Goal: Task Accomplishment & Management: Complete application form

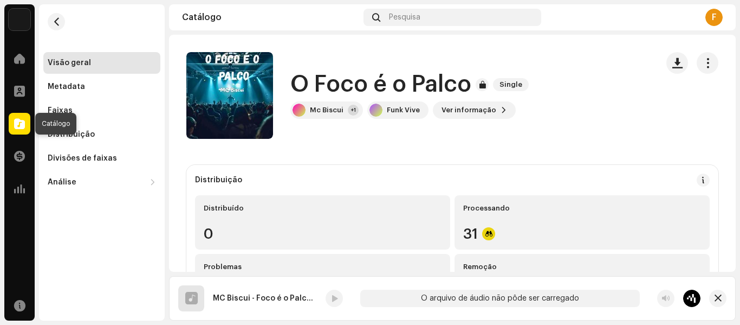
click at [20, 123] on span at bounding box center [19, 123] width 11 height 9
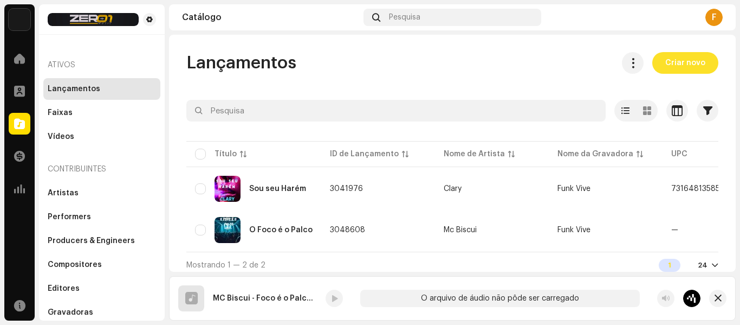
click at [680, 65] on span "Criar novo" at bounding box center [686, 63] width 40 height 22
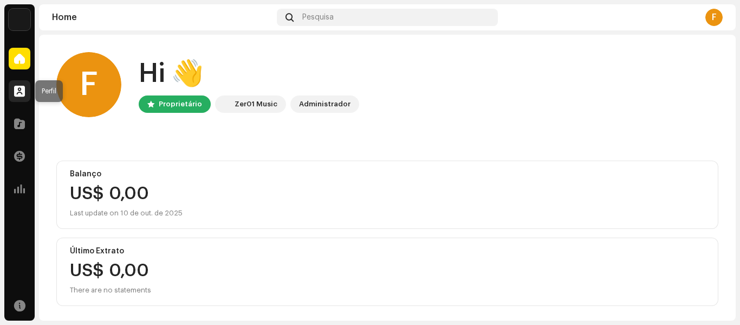
click at [14, 89] on div at bounding box center [20, 91] width 22 height 22
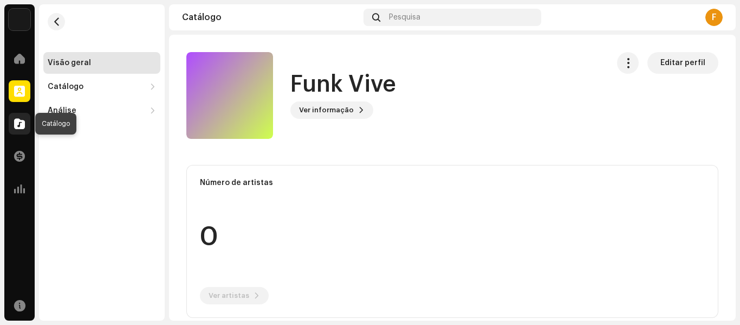
click at [21, 121] on span at bounding box center [19, 123] width 11 height 9
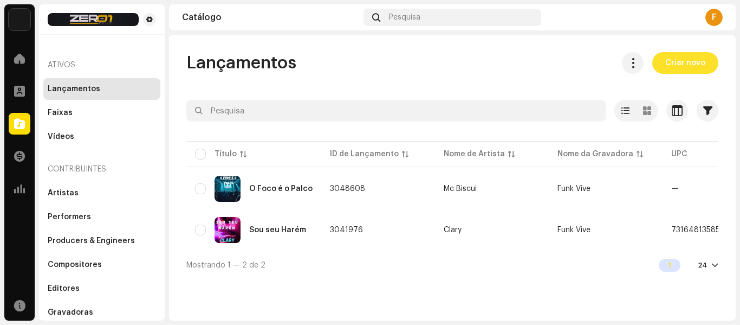
click at [680, 56] on span "Criar novo" at bounding box center [686, 63] width 40 height 22
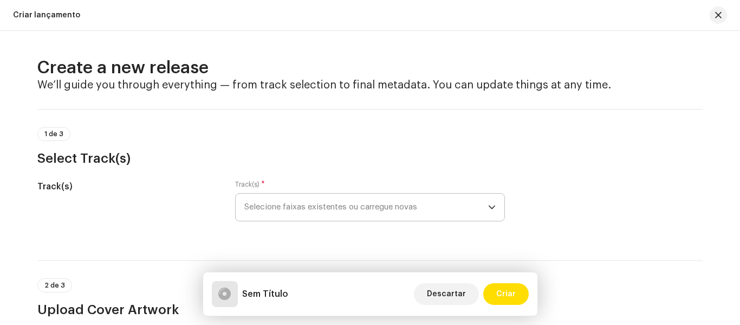
click at [491, 204] on icon "dropdown trigger" at bounding box center [492, 207] width 8 height 8
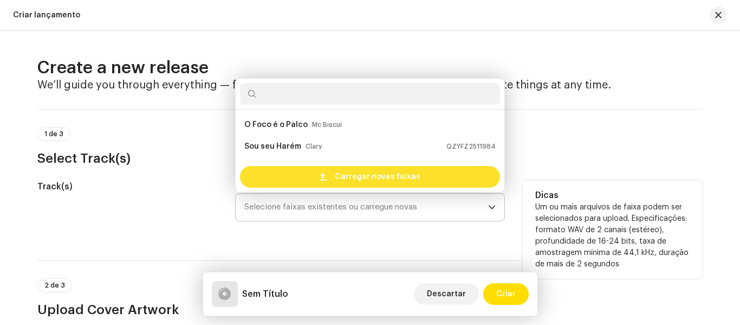
click at [396, 175] on span "Carregar novas faixas" at bounding box center [378, 177] width 86 height 22
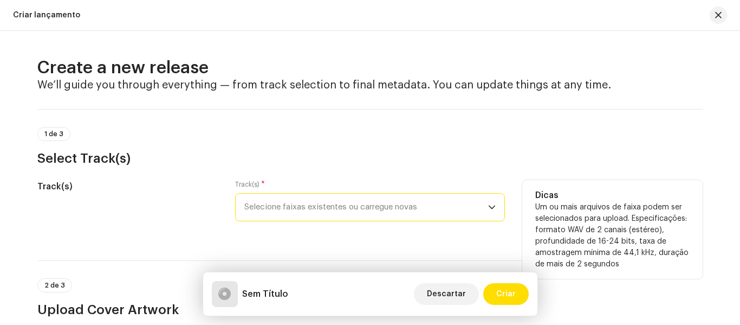
click at [422, 207] on span "Selecione faixas existentes ou carregue novas" at bounding box center [366, 207] width 244 height 27
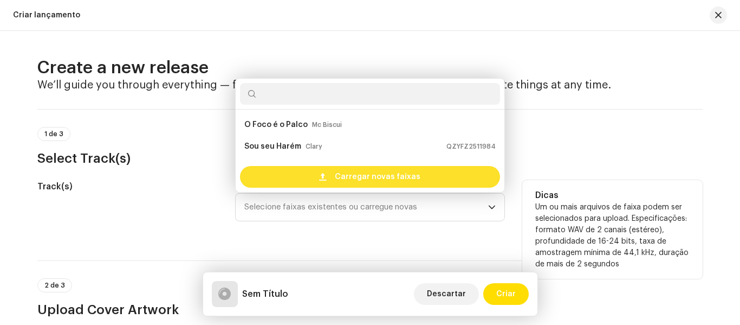
click at [368, 173] on span "Carregar novas faixas" at bounding box center [378, 177] width 86 height 22
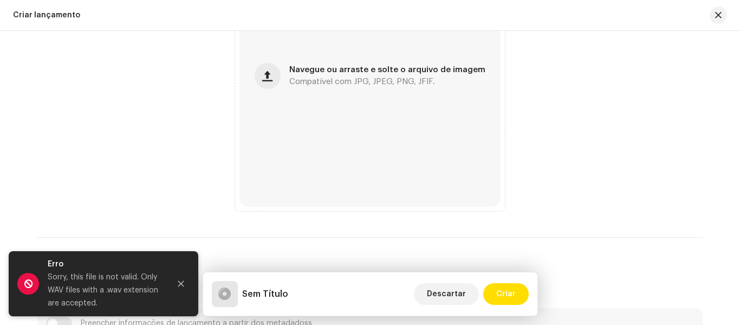
scroll to position [480, 0]
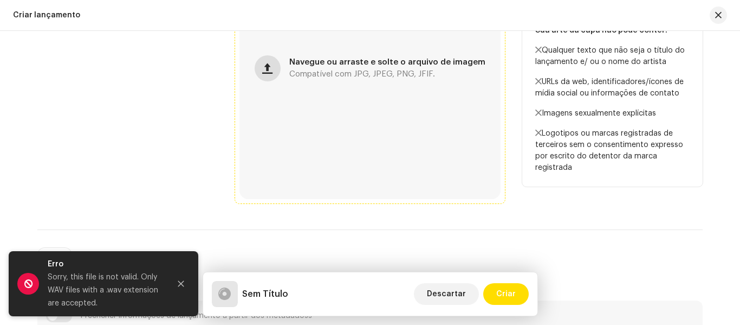
click at [273, 75] on button "button" at bounding box center [268, 68] width 26 height 26
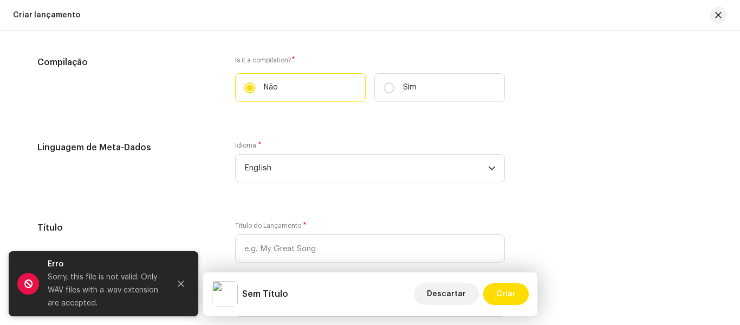
scroll to position [798, 0]
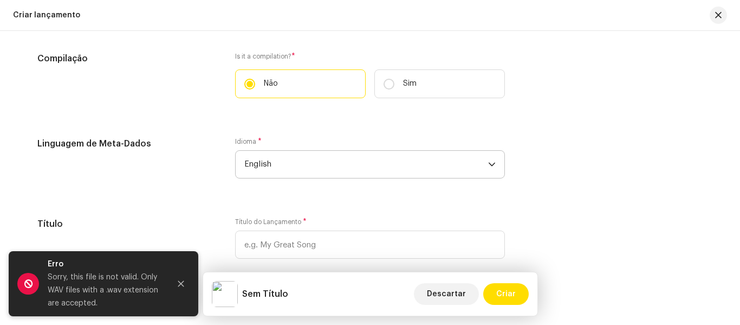
click at [497, 163] on p-select "English" at bounding box center [370, 164] width 270 height 28
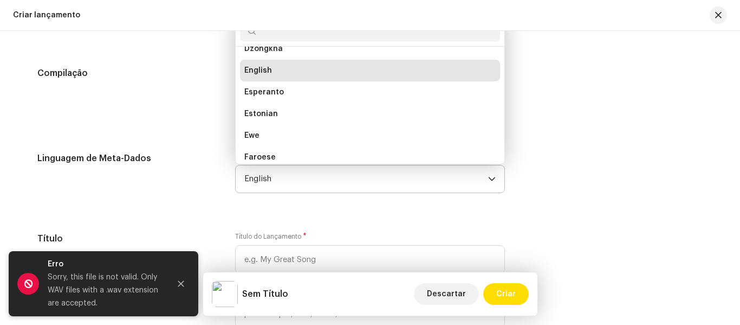
scroll to position [980, 0]
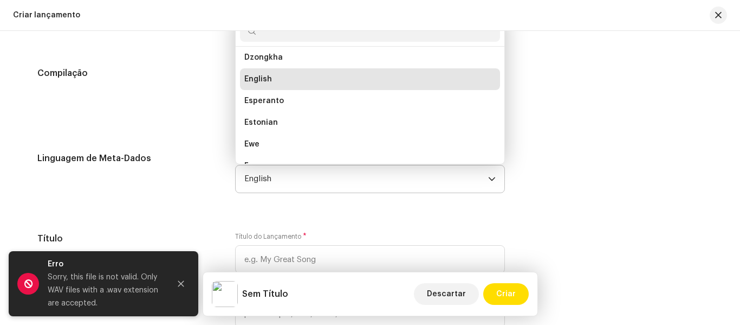
click at [454, 38] on input "text" at bounding box center [370, 31] width 260 height 22
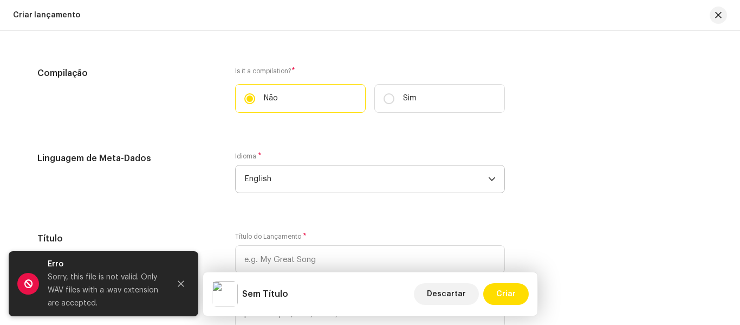
scroll to position [779, 0]
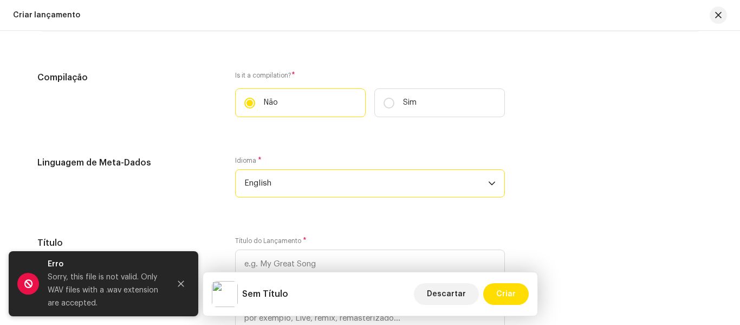
click at [479, 178] on span "English" at bounding box center [366, 183] width 244 height 27
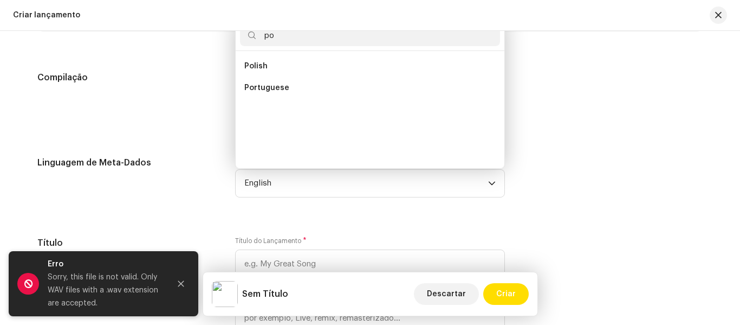
scroll to position [0, 0]
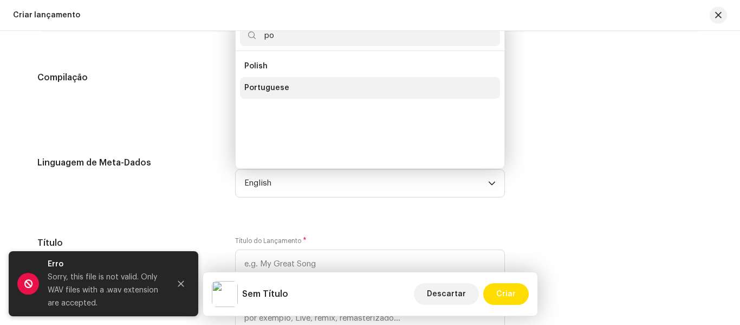
type input "po"
click at [311, 83] on li "Portuguese" at bounding box center [370, 88] width 260 height 22
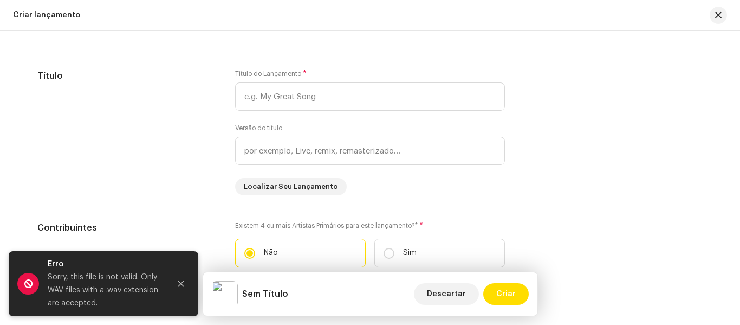
scroll to position [971, 0]
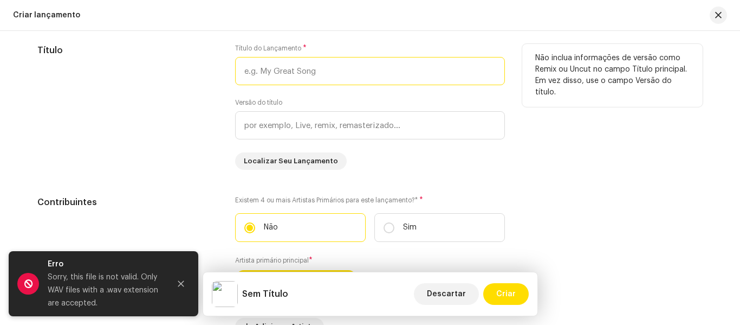
click at [430, 71] on input "text" at bounding box center [370, 71] width 270 height 28
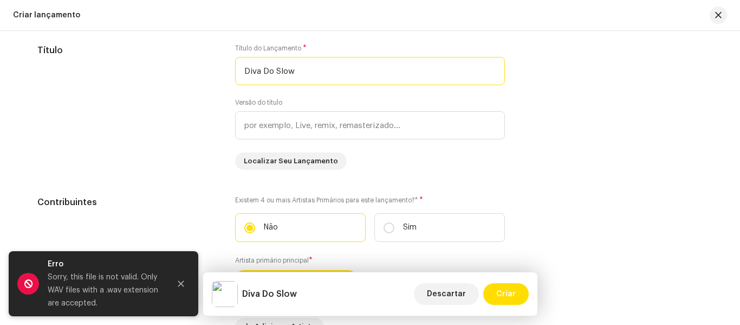
type input "Diva Do Slow"
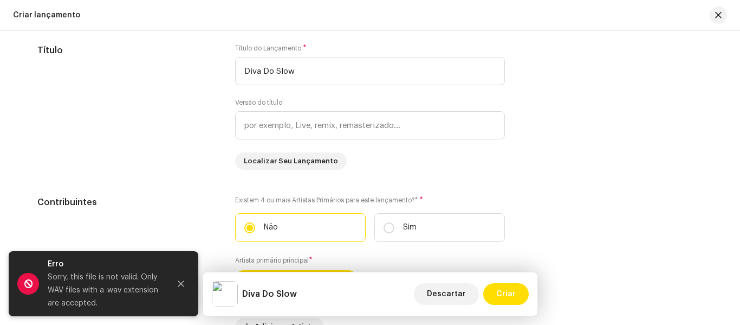
drag, startPoint x: 734, startPoint y: 199, endPoint x: 737, endPoint y: 220, distance: 21.3
click at [737, 220] on div "Create a new release We’ll guide you through everything — from track selection …" at bounding box center [370, 178] width 740 height 294
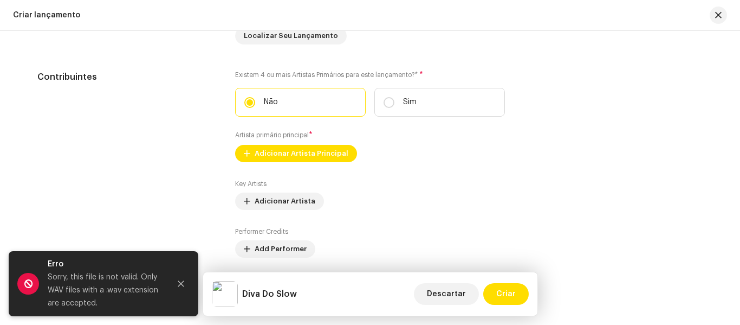
scroll to position [1101, 0]
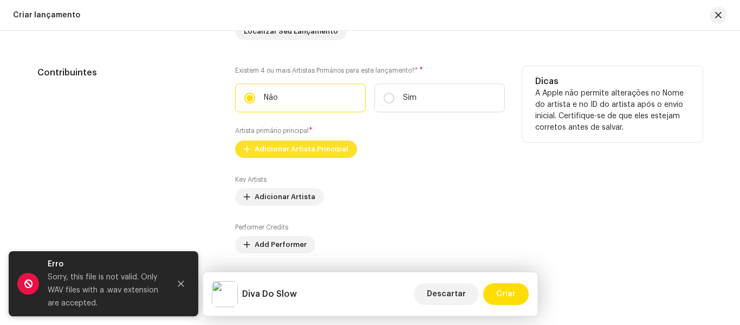
click at [300, 149] on span "Adicionar Artista Principal" at bounding box center [302, 149] width 94 height 22
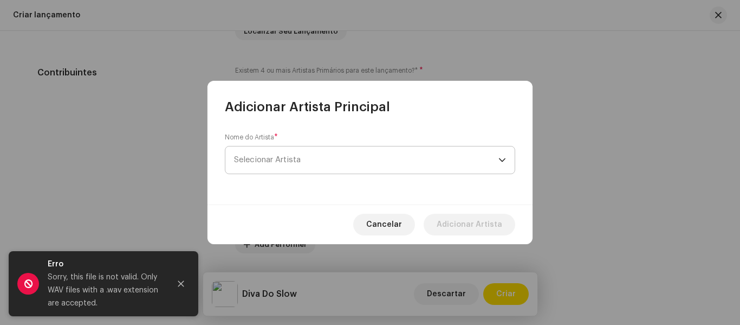
click at [492, 155] on span "Selecionar Artista" at bounding box center [366, 159] width 265 height 27
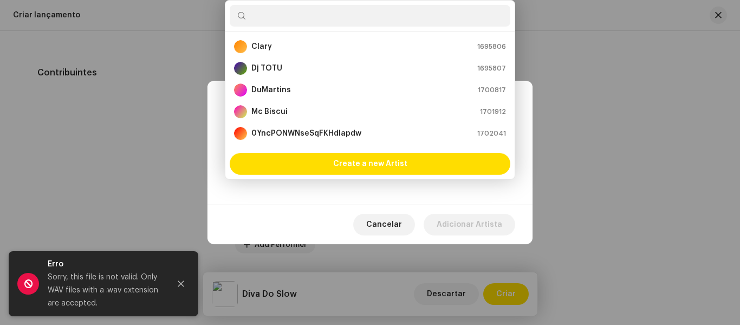
click at [332, 13] on input "text" at bounding box center [370, 16] width 281 height 22
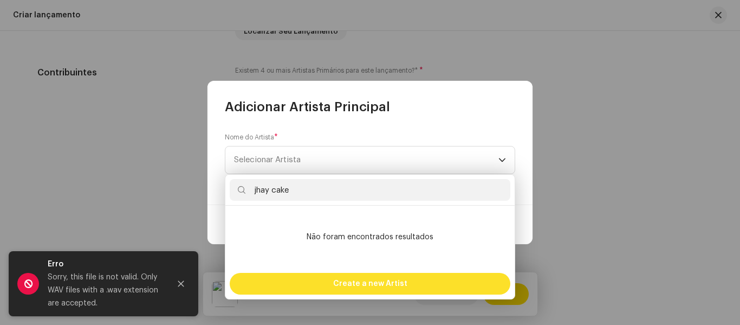
type input "jhay cake"
click at [382, 281] on span "Create a new Artist" at bounding box center [370, 284] width 74 height 22
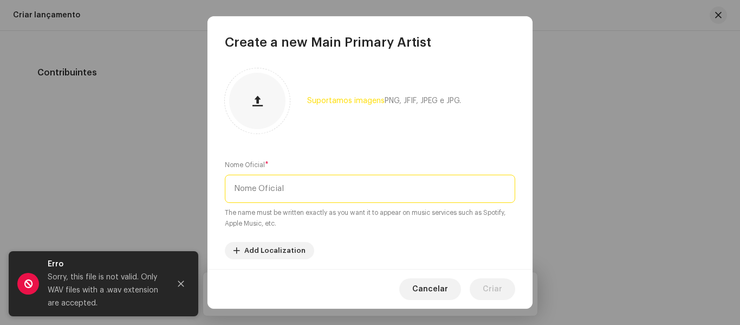
click at [339, 182] on input "text" at bounding box center [370, 189] width 291 height 28
type input "j"
type input "J"
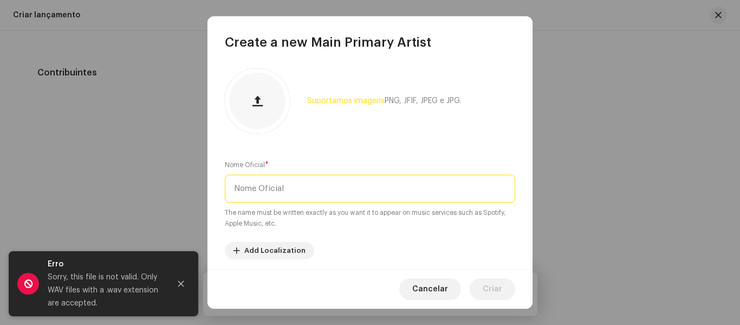
type input "j"
type input "J"
type input "A"
type input "J"
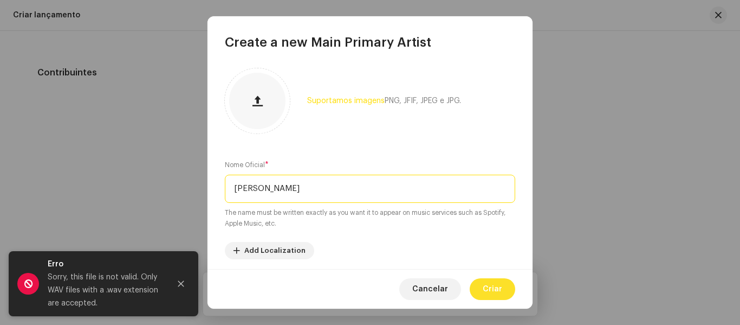
type input "[PERSON_NAME]"
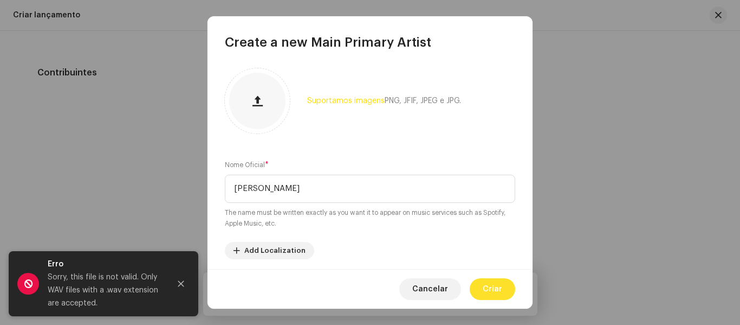
click at [499, 295] on span "Criar" at bounding box center [493, 289] width 20 height 22
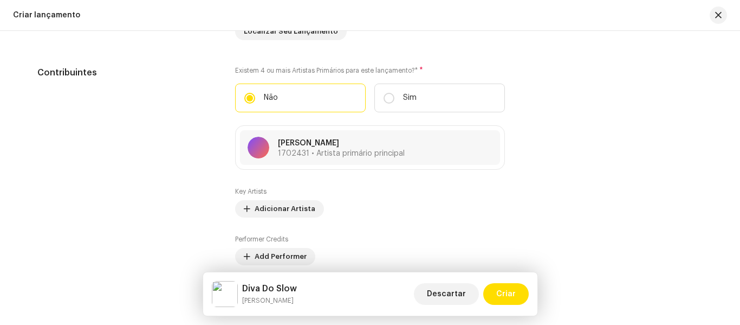
scroll to position [1332, 0]
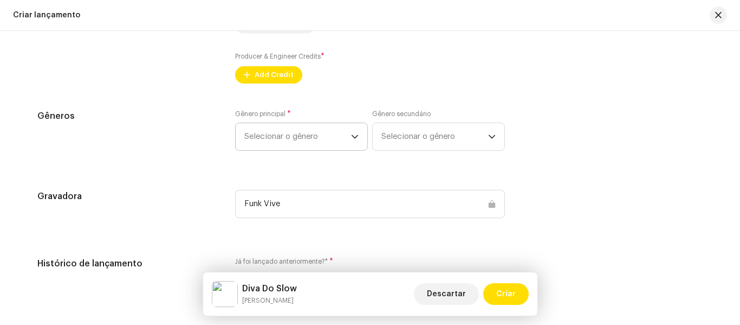
click at [352, 138] on icon "dropdown trigger" at bounding box center [355, 137] width 7 height 4
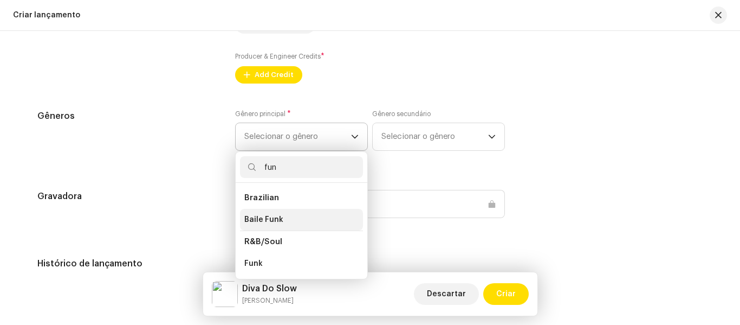
type input "fun"
click at [278, 221] on span "Baile Funk" at bounding box center [263, 219] width 39 height 11
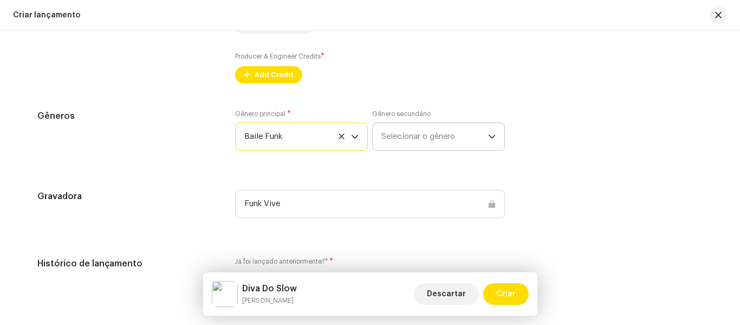
click at [431, 138] on span "Selecionar o gênero" at bounding box center [435, 136] width 107 height 27
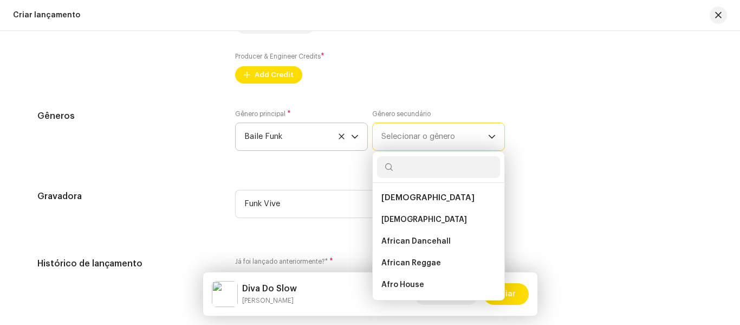
click at [431, 138] on span "Selecionar o gênero" at bounding box center [435, 136] width 107 height 27
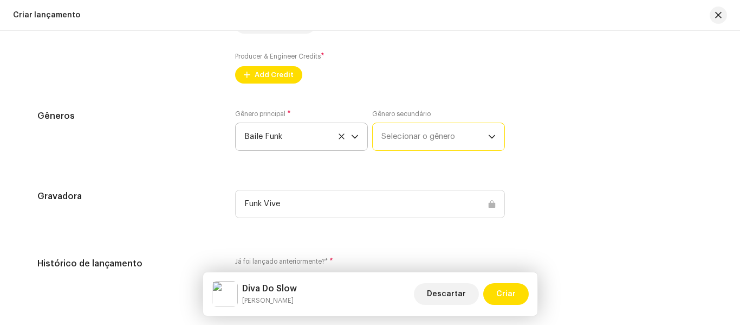
click at [431, 138] on span "Selecionar o gênero" at bounding box center [435, 136] width 107 height 27
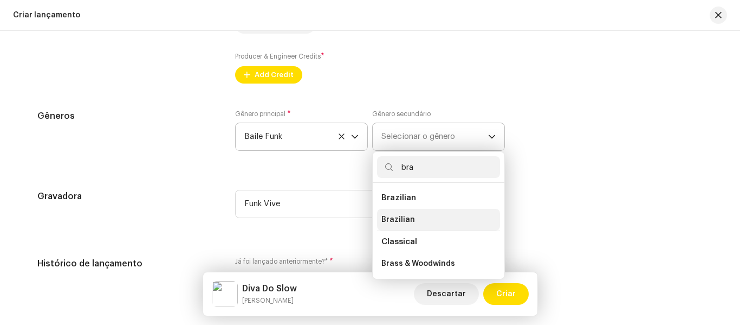
type input "bra"
click at [395, 221] on span "Brazilian" at bounding box center [399, 219] width 34 height 11
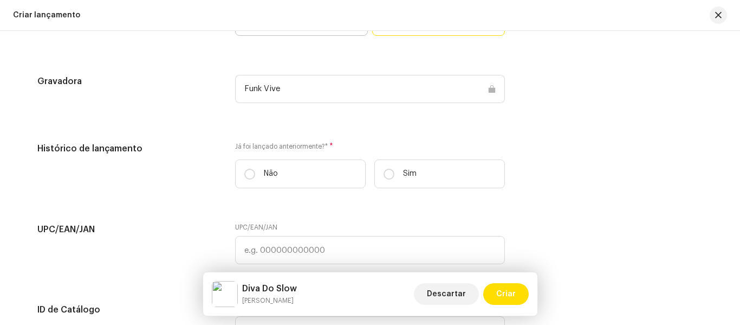
scroll to position [1481, 0]
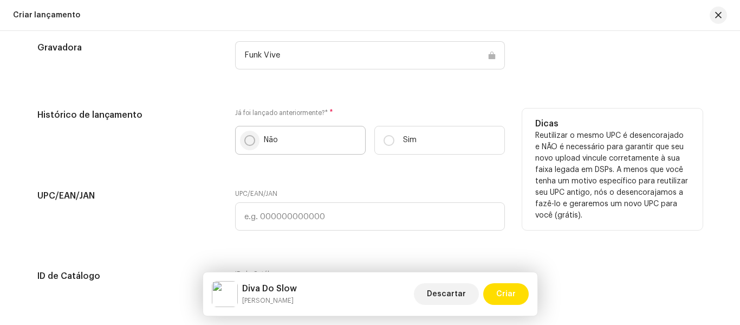
click at [247, 141] on input "Não" at bounding box center [249, 140] width 11 height 11
radio input "true"
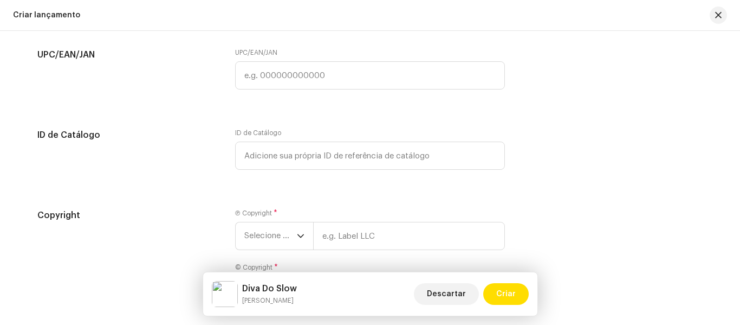
scroll to position [1718, 0]
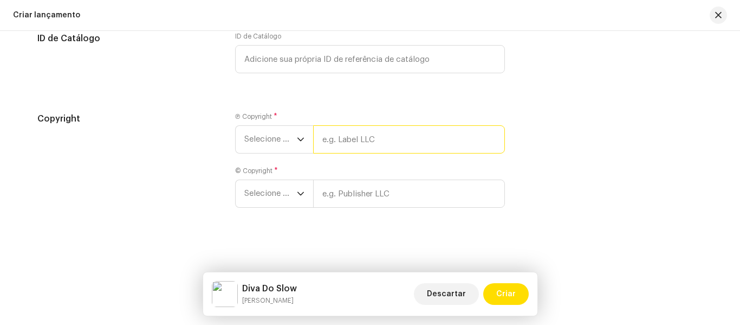
click at [338, 140] on input "text" at bounding box center [409, 139] width 192 height 28
type input "Funk Vive"
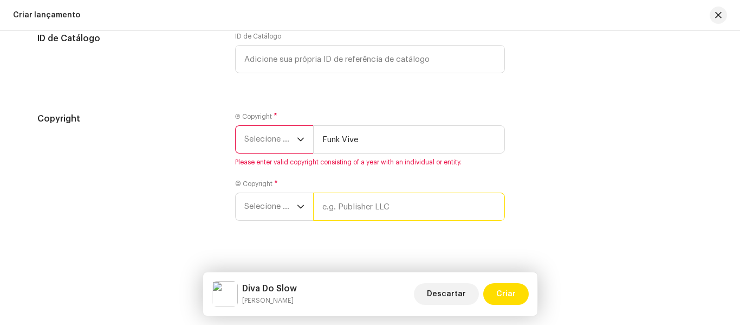
click at [397, 194] on input "text" at bounding box center [409, 206] width 192 height 28
type input "Funk Vive"
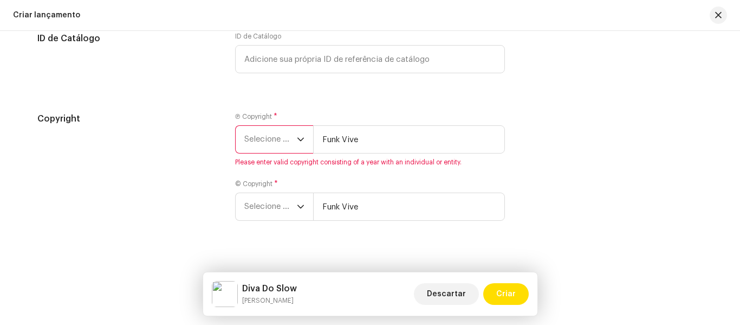
click at [305, 139] on p-select "Selecione o ano" at bounding box center [274, 139] width 78 height 28
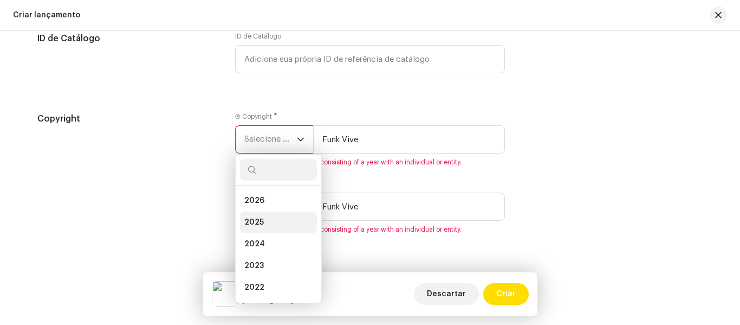
click at [280, 224] on li "2025" at bounding box center [278, 222] width 77 height 22
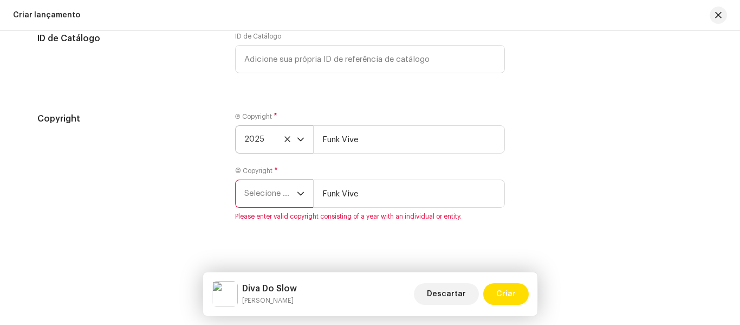
click at [301, 197] on icon "dropdown trigger" at bounding box center [301, 194] width 8 height 8
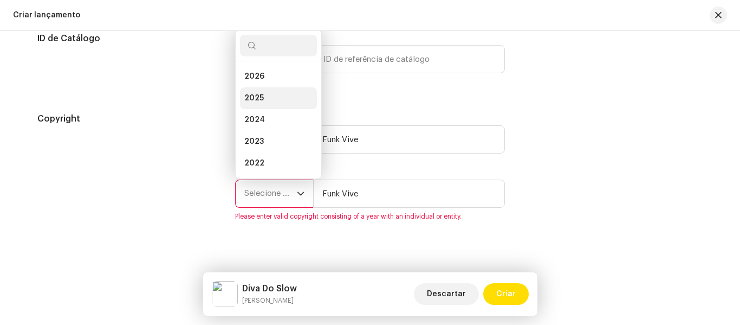
click at [265, 91] on li "2025" at bounding box center [278, 98] width 77 height 22
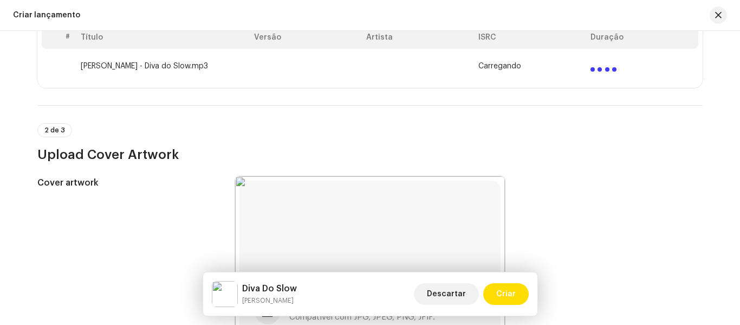
scroll to position [241, 0]
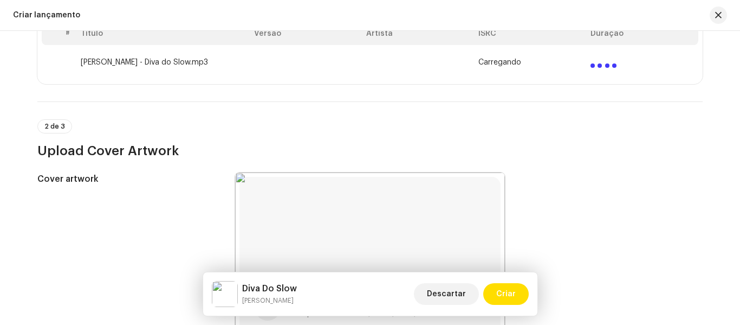
click at [719, 80] on div "Create a new release We’ll guide you through everything — from track selection …" at bounding box center [370, 178] width 740 height 294
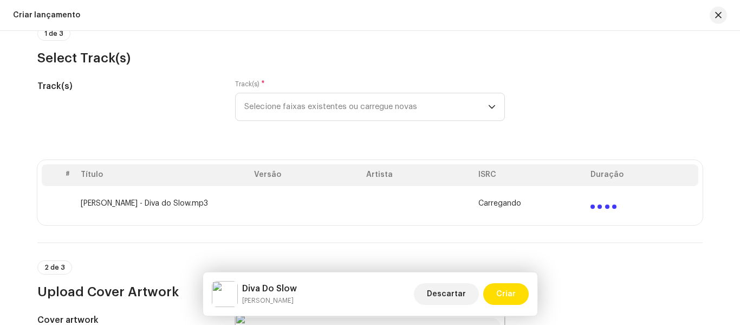
scroll to position [96, 0]
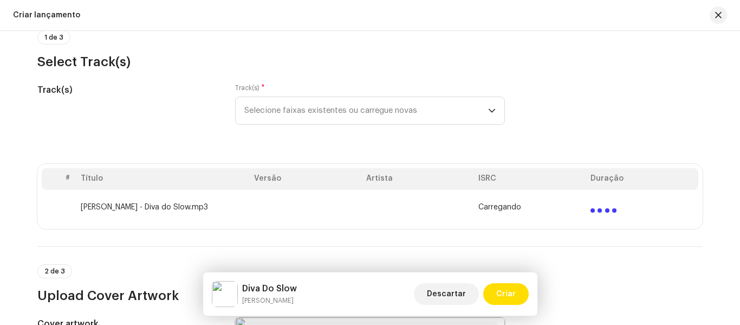
click at [512, 211] on span "Carregando" at bounding box center [500, 207] width 43 height 9
click at [596, 205] on div at bounding box center [604, 205] width 26 height 13
click at [503, 288] on span "Criar" at bounding box center [507, 294] width 20 height 22
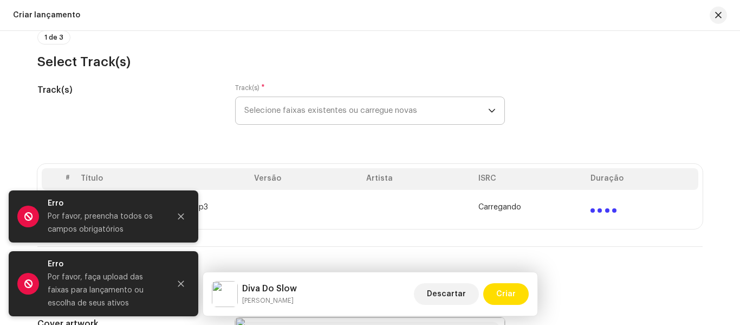
click at [488, 110] on icon "dropdown trigger" at bounding box center [492, 111] width 8 height 8
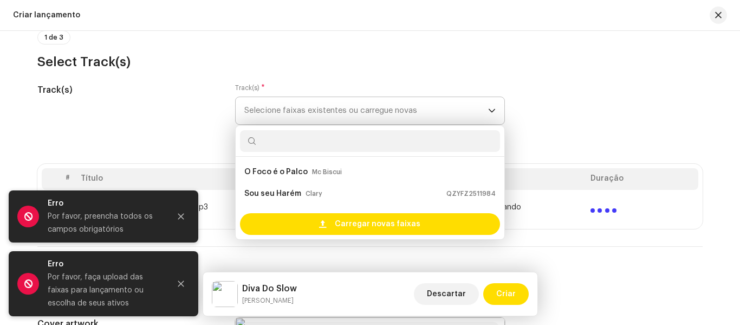
click at [488, 110] on icon "dropdown trigger" at bounding box center [492, 111] width 8 height 8
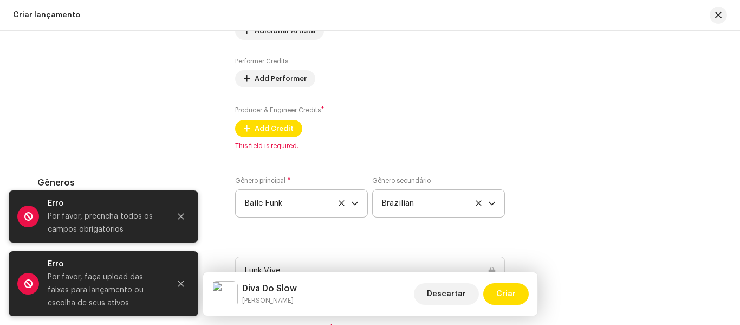
scroll to position [1267, 0]
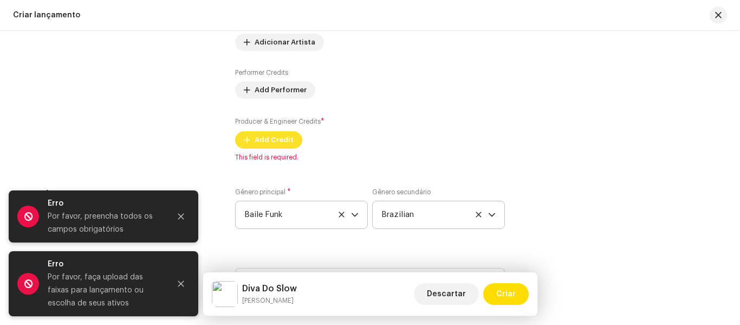
click at [282, 147] on span "Add Credit" at bounding box center [274, 140] width 39 height 22
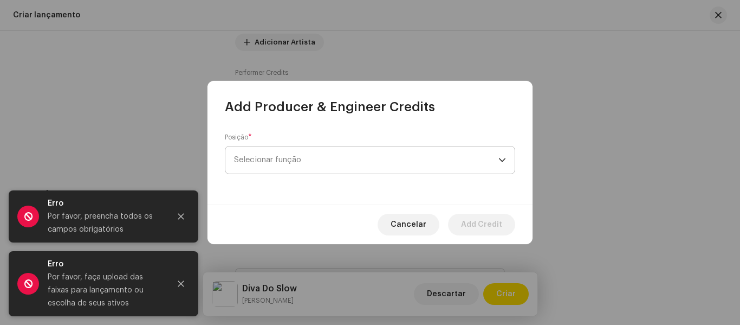
click at [312, 158] on span "Selecionar função" at bounding box center [366, 159] width 265 height 27
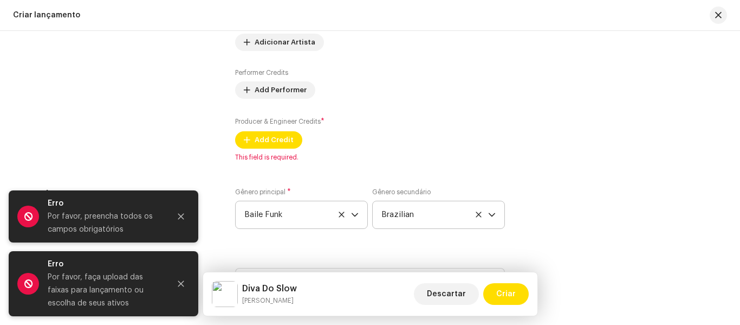
drag, startPoint x: 49, startPoint y: 131, endPoint x: 431, endPoint y: 137, distance: 382.2
click at [431, 137] on div "Producer & Engineer Credits * Add Credit" at bounding box center [370, 132] width 270 height 33
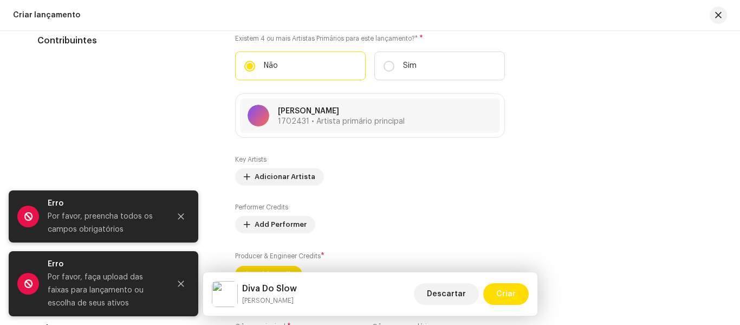
scroll to position [1118, 0]
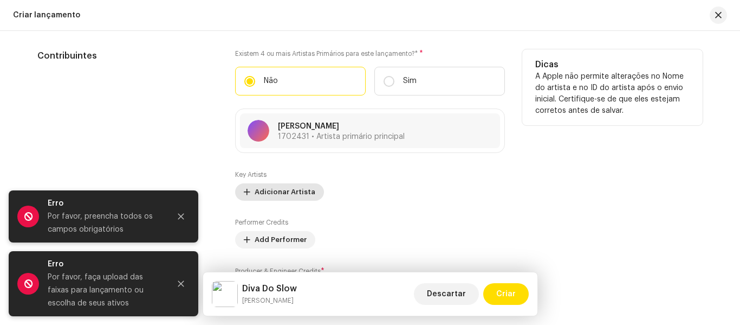
click at [282, 188] on span "Adicionar Artista" at bounding box center [285, 192] width 61 height 22
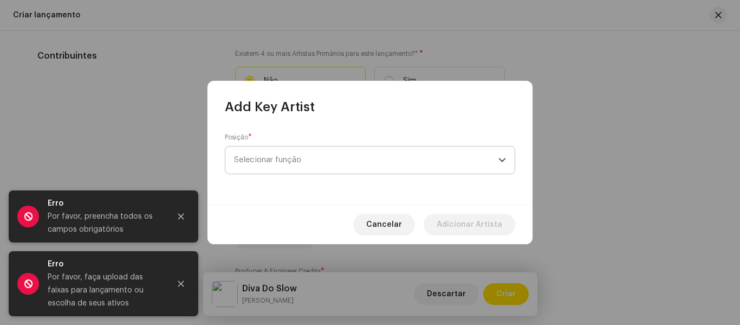
click at [365, 155] on span "Selecionar função" at bounding box center [366, 159] width 265 height 27
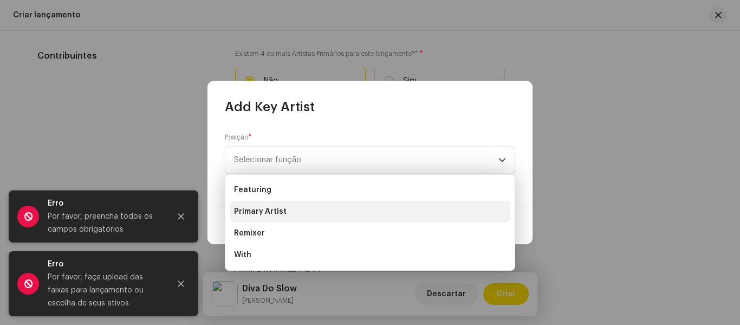
click at [315, 208] on li "Primary Artist" at bounding box center [370, 212] width 281 height 22
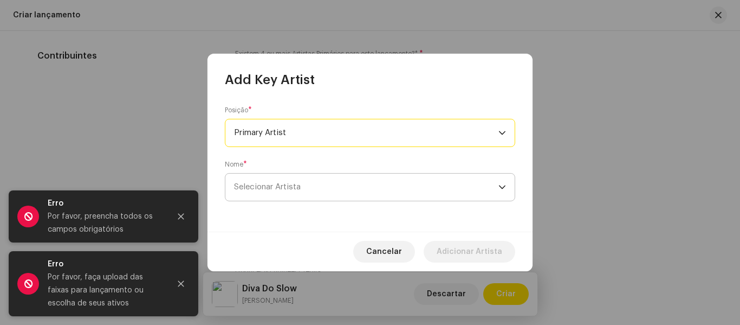
click at [340, 185] on span "Selecionar Artista" at bounding box center [366, 186] width 265 height 27
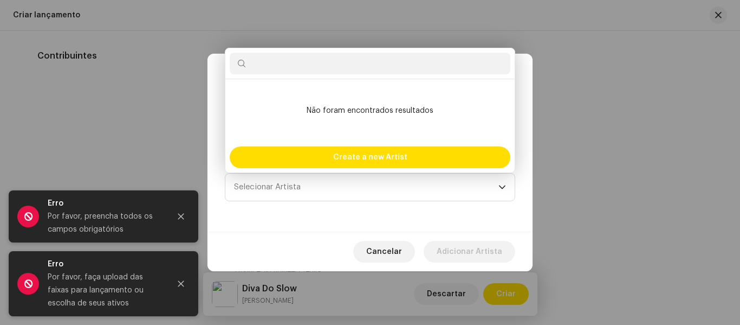
click at [358, 66] on input "text" at bounding box center [370, 64] width 281 height 22
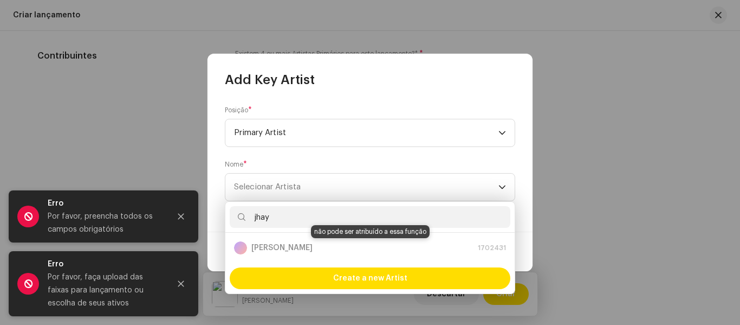
type input "jhay"
click at [332, 248] on div "[PERSON_NAME] 1702431" at bounding box center [370, 247] width 272 height 13
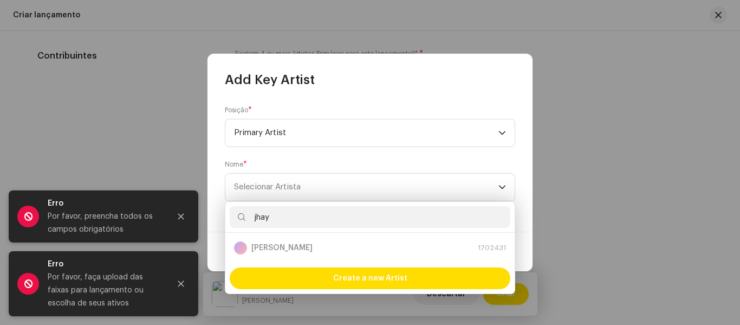
click at [332, 248] on div "[PERSON_NAME] 1702431" at bounding box center [370, 247] width 272 height 13
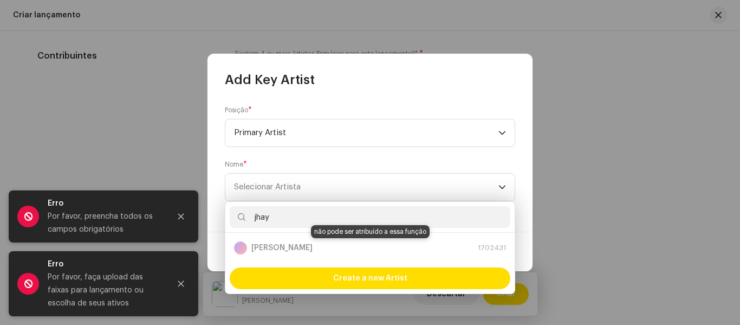
click at [478, 249] on div "[PERSON_NAME] 1702431" at bounding box center [370, 247] width 272 height 13
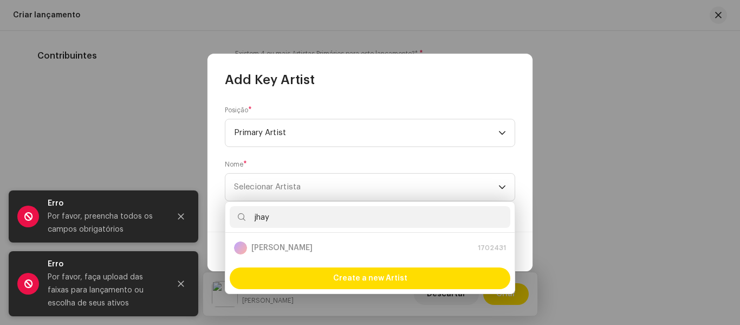
click at [478, 249] on div "[PERSON_NAME] 1702431" at bounding box center [370, 247] width 272 height 13
click at [502, 191] on div "dropdown trigger" at bounding box center [503, 186] width 8 height 27
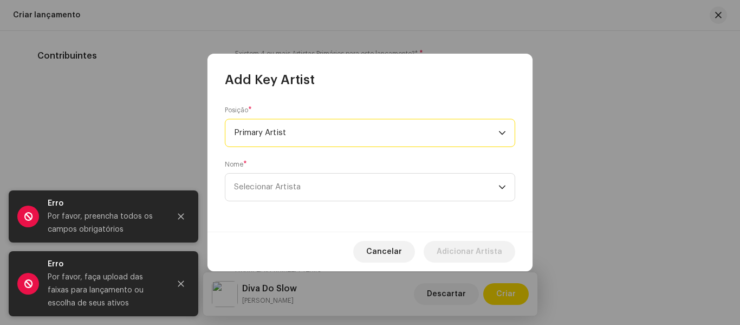
click at [491, 132] on span "Primary Artist" at bounding box center [366, 132] width 265 height 27
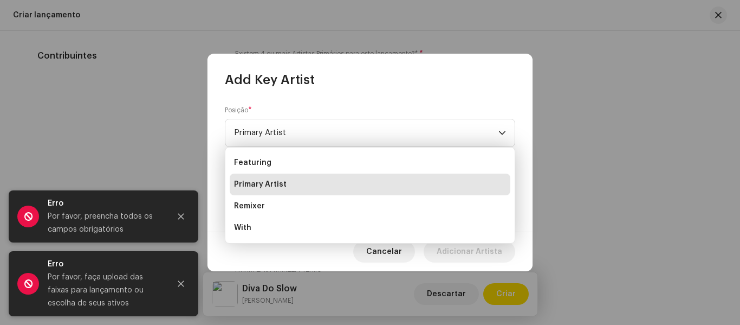
click at [453, 186] on li "Primary Artist" at bounding box center [370, 184] width 281 height 22
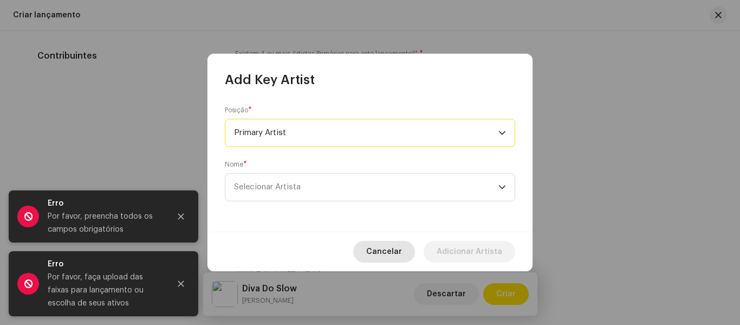
click at [394, 253] on span "Cancelar" at bounding box center [384, 252] width 36 height 22
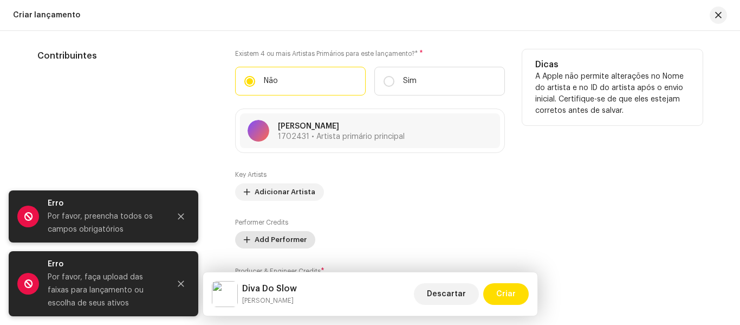
click at [281, 240] on span "Add Performer" at bounding box center [281, 240] width 52 height 22
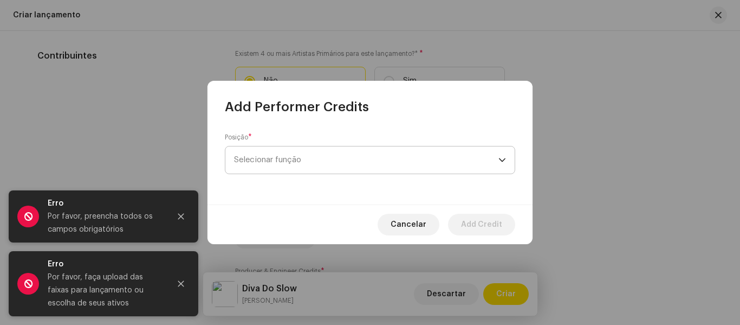
click at [432, 158] on span "Selecionar função" at bounding box center [366, 159] width 265 height 27
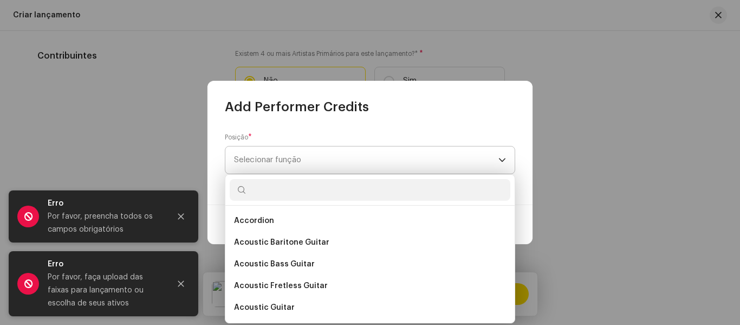
click at [514, 160] on p-select "Selecionar função" at bounding box center [370, 160] width 291 height 28
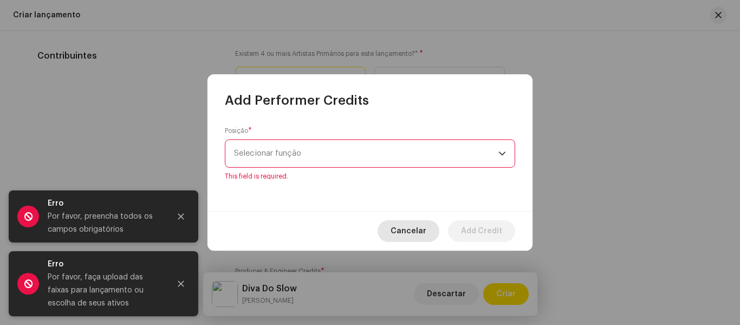
click at [414, 226] on span "Cancelar" at bounding box center [409, 231] width 36 height 22
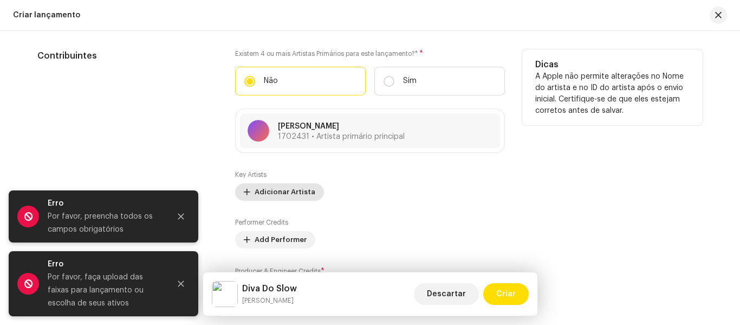
click at [310, 189] on button "Adicionar Artista" at bounding box center [279, 191] width 89 height 17
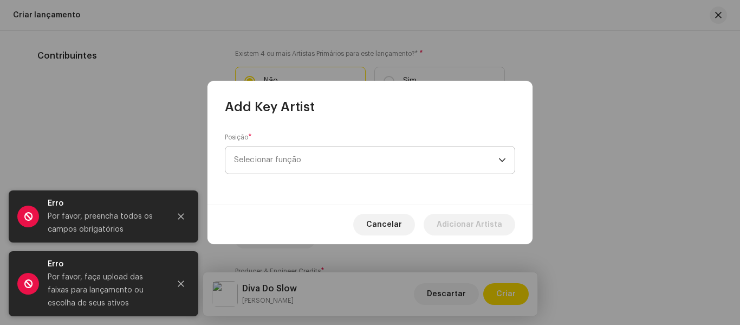
click at [449, 161] on span "Selecionar função" at bounding box center [366, 159] width 265 height 27
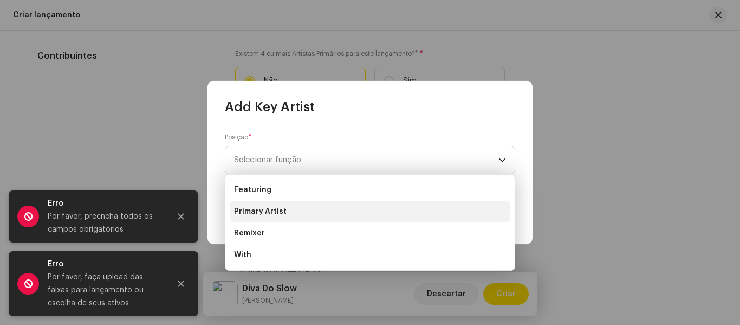
click at [291, 210] on li "Primary Artist" at bounding box center [370, 212] width 281 height 22
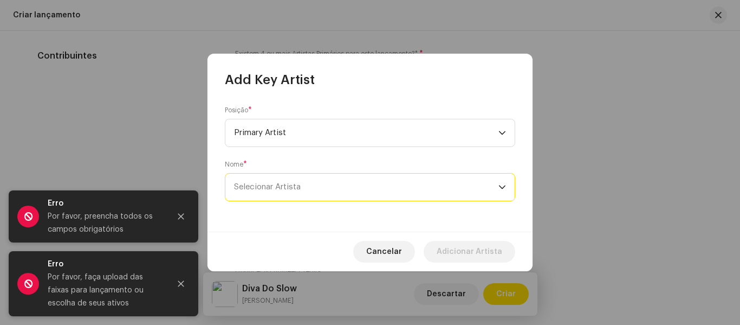
click at [372, 187] on span "Selecionar Artista" at bounding box center [366, 186] width 265 height 27
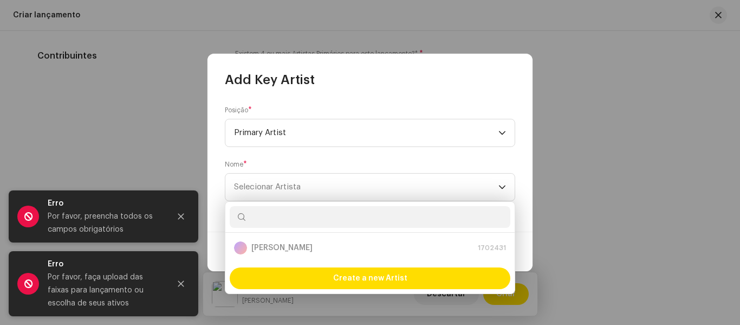
click at [296, 255] on p-selectitem "[PERSON_NAME] 1702431" at bounding box center [370, 248] width 281 height 22
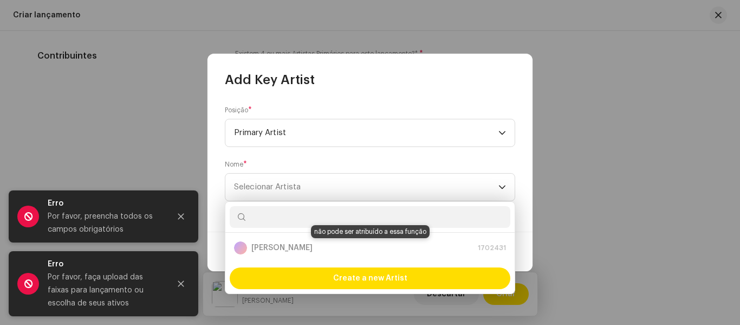
click at [302, 250] on div "[PERSON_NAME] 1702431" at bounding box center [370, 247] width 272 height 13
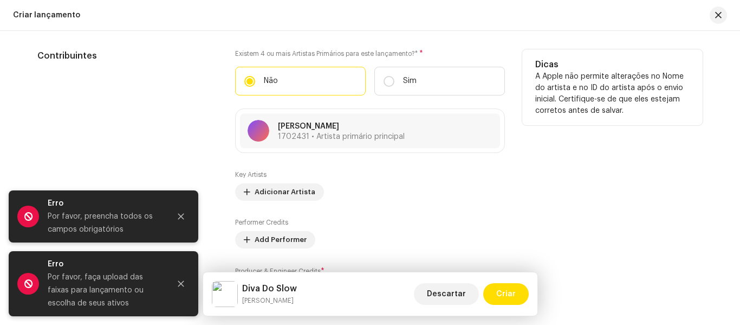
drag, startPoint x: 150, startPoint y: 93, endPoint x: 451, endPoint y: 234, distance: 332.2
click at [451, 234] on div "Performer Credits Add Performer" at bounding box center [370, 233] width 270 height 30
click at [283, 246] on span "Add Performer" at bounding box center [281, 240] width 52 height 22
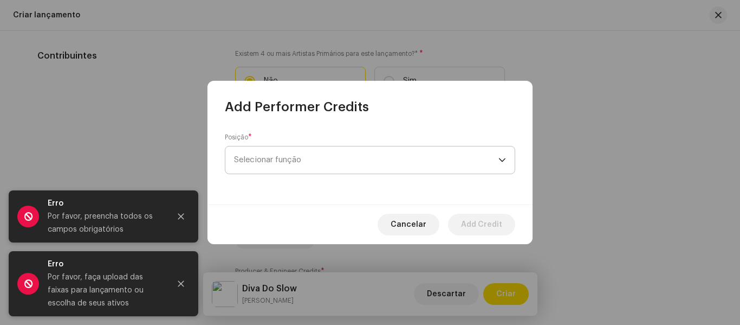
click at [400, 164] on span "Selecionar função" at bounding box center [366, 159] width 265 height 27
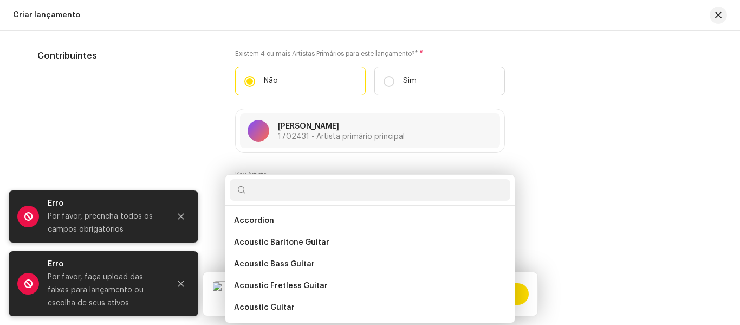
drag, startPoint x: 400, startPoint y: 164, endPoint x: 121, endPoint y: 143, distance: 279.5
click at [121, 143] on div "Add Performer Credits Posição * Selecionar função Cancelar Add Credit" at bounding box center [370, 162] width 740 height 325
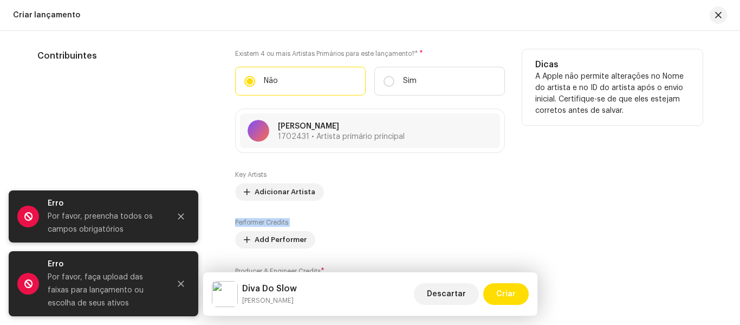
drag, startPoint x: 383, startPoint y: 207, endPoint x: 383, endPoint y: 231, distance: 23.8
click at [383, 231] on div "Key Artists Adicionar Artista Performer Credits Add Performer Producer & Engine…" at bounding box center [370, 234] width 270 height 128
click at [417, 209] on div "Key Artists Adicionar Artista Performer Credits Add Performer Producer & Engine…" at bounding box center [370, 234] width 270 height 128
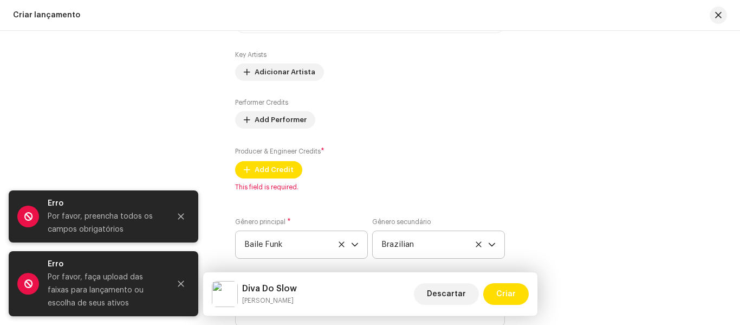
scroll to position [1245, 0]
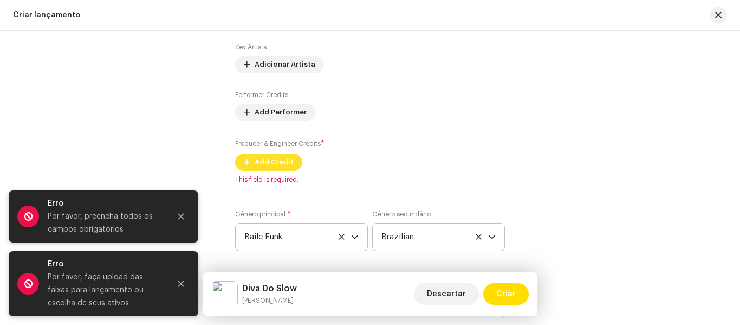
click at [268, 161] on span "Add Credit" at bounding box center [274, 162] width 39 height 22
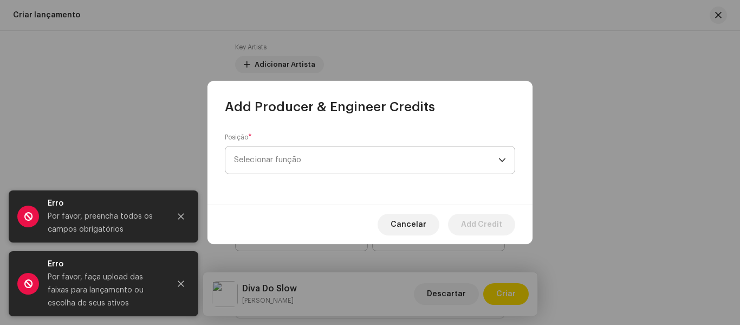
click at [327, 153] on span "Selecionar função" at bounding box center [366, 159] width 265 height 27
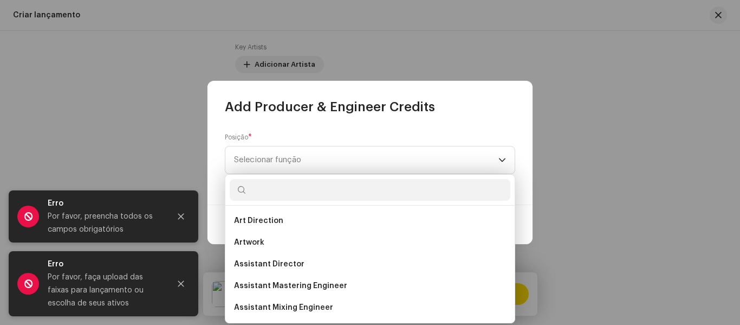
click at [293, 194] on input "text" at bounding box center [370, 190] width 281 height 22
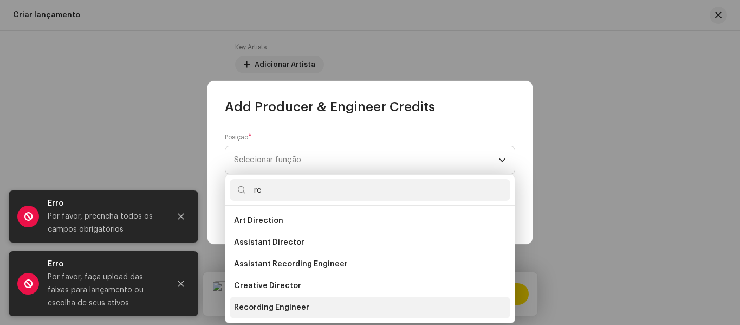
type input "re"
click at [295, 309] on span "Recording Engineer" at bounding box center [271, 307] width 75 height 11
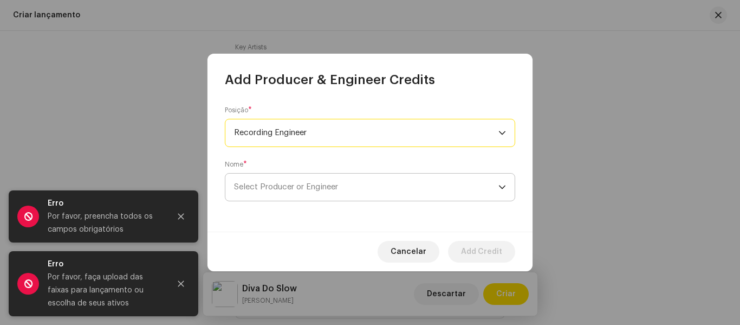
click at [394, 189] on span "Select Producer or Engineer" at bounding box center [366, 186] width 265 height 27
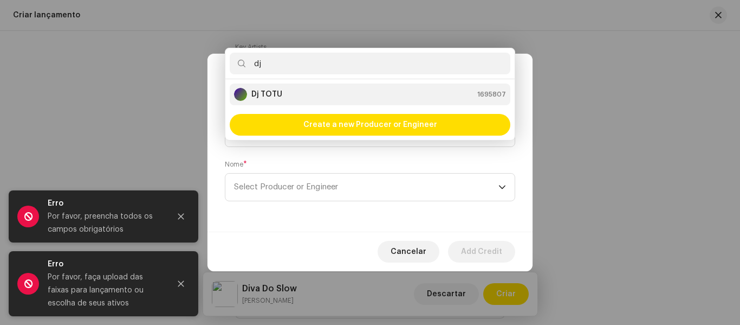
type input "dj"
click at [323, 88] on div "Dj TOTU 1695807" at bounding box center [370, 94] width 272 height 13
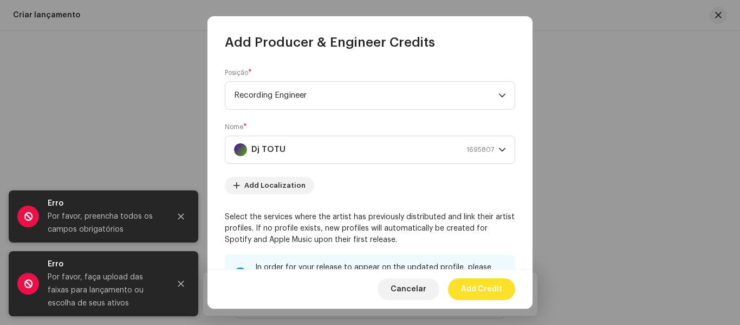
click at [475, 289] on span "Add Credit" at bounding box center [481, 289] width 41 height 22
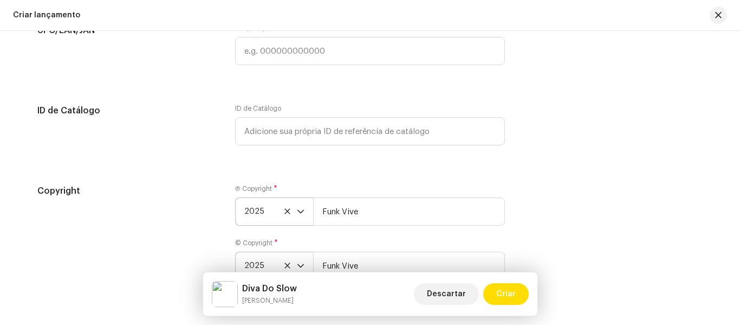
scroll to position [1764, 0]
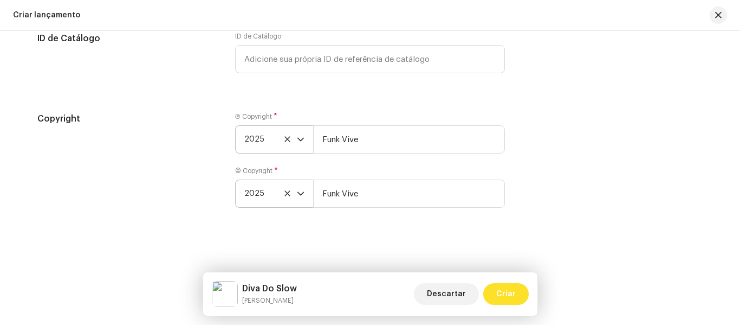
click at [506, 296] on span "Criar" at bounding box center [507, 294] width 20 height 22
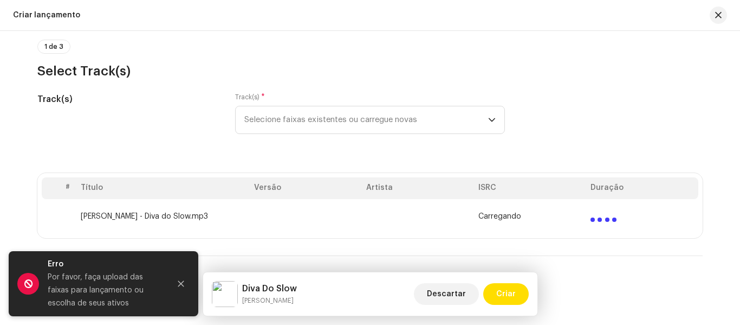
scroll to position [80, 0]
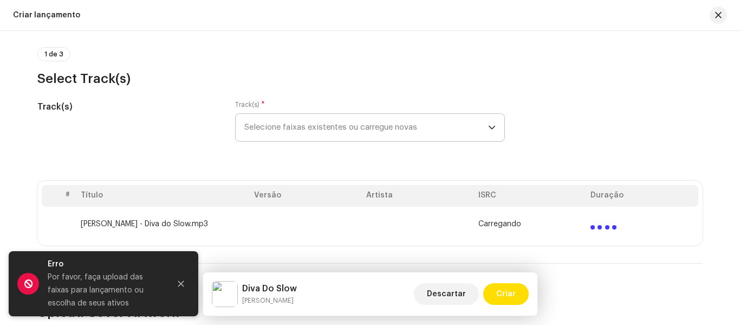
click at [493, 124] on icon "dropdown trigger" at bounding box center [492, 128] width 8 height 8
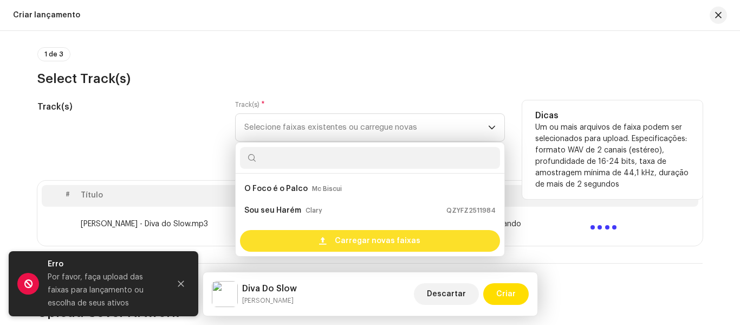
click at [397, 241] on span "Carregar novas faixas" at bounding box center [378, 241] width 86 height 22
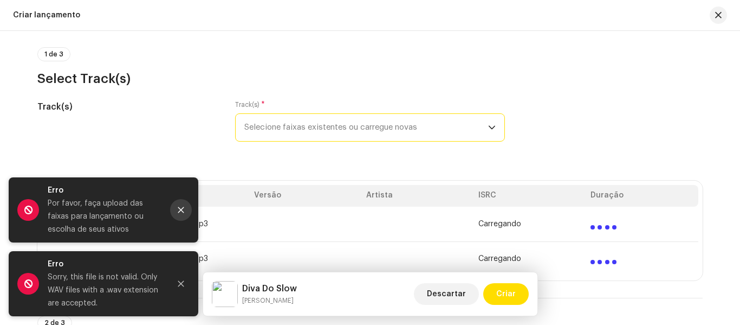
click at [186, 204] on button "Close" at bounding box center [181, 210] width 22 height 22
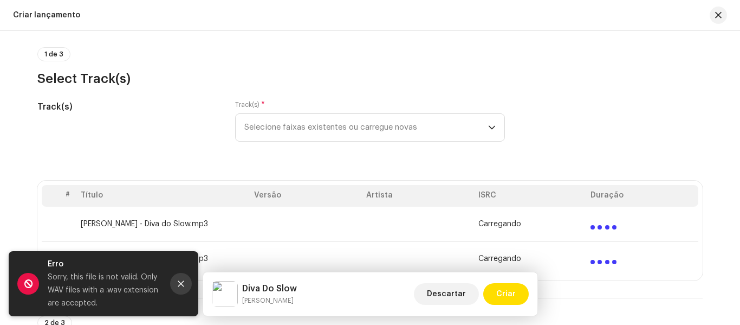
click at [184, 285] on icon "Close" at bounding box center [181, 284] width 8 height 8
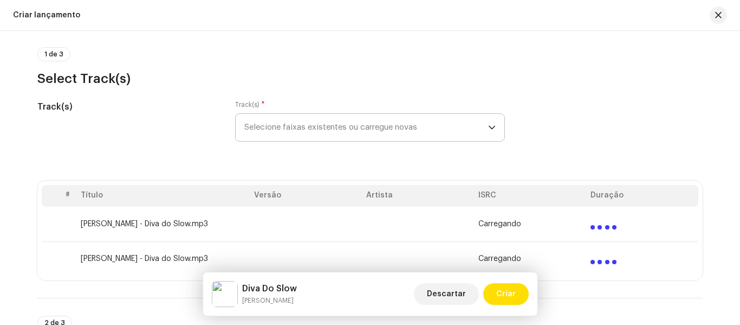
click at [431, 138] on span "Selecione faixas existentes ou carregue novas" at bounding box center [366, 127] width 244 height 27
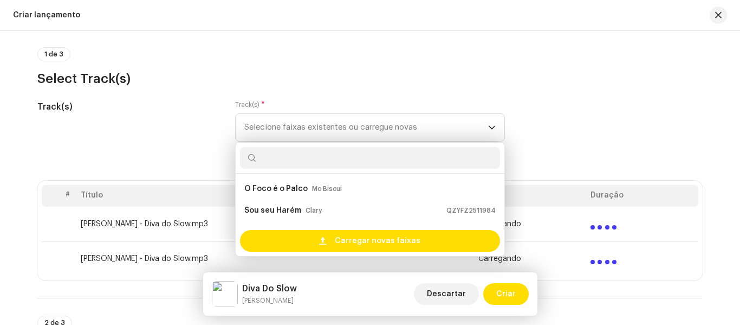
click at [584, 237] on td "Carregando" at bounding box center [530, 224] width 112 height 35
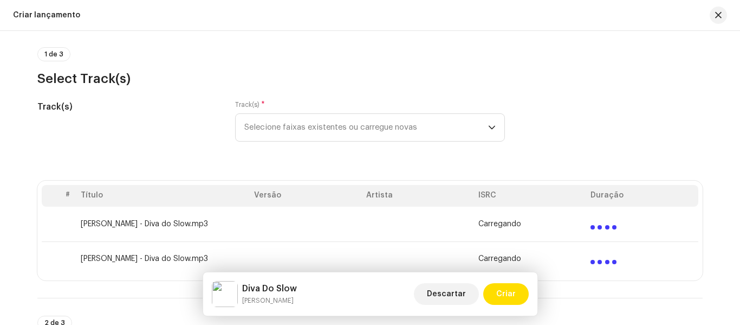
click at [133, 234] on td "[PERSON_NAME] - Diva do Slow.mp3" at bounding box center [162, 224] width 173 height 35
click at [132, 253] on td "[PERSON_NAME] - Diva do Slow.mp3" at bounding box center [162, 258] width 173 height 35
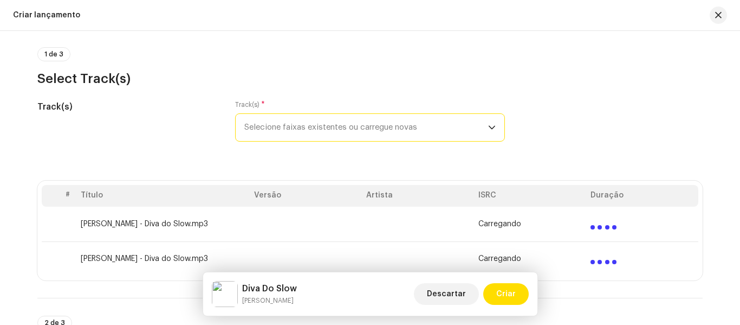
click at [437, 126] on span "Selecione faixas existentes ou carregue novas" at bounding box center [366, 127] width 244 height 27
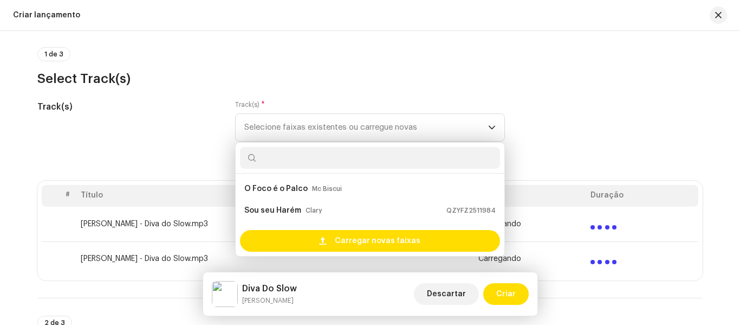
click at [566, 68] on div "1 de 3 Select Track(s)" at bounding box center [370, 67] width 666 height 40
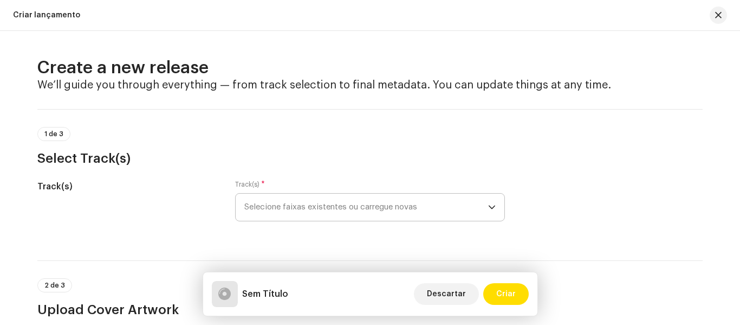
click at [468, 218] on span "Selecione faixas existentes ou carregue novas" at bounding box center [366, 207] width 244 height 27
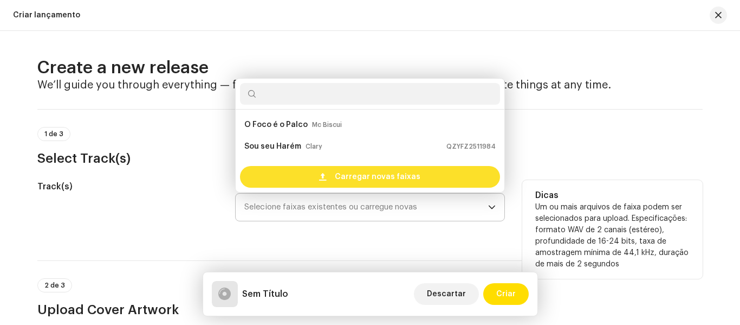
click at [369, 175] on span "Carregar novas faixas" at bounding box center [378, 177] width 86 height 22
